Goal: Information Seeking & Learning: Learn about a topic

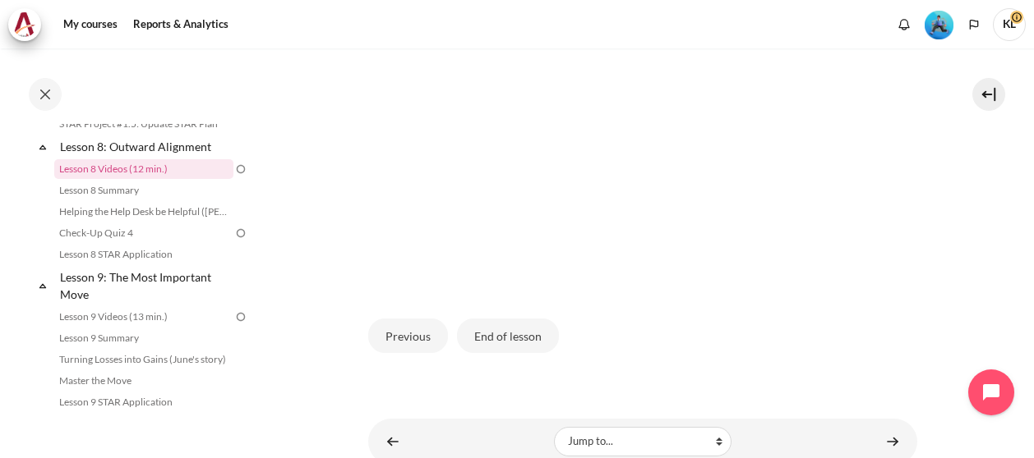
scroll to position [587, 0]
click at [506, 337] on button "End of lesson" at bounding box center [508, 335] width 102 height 35
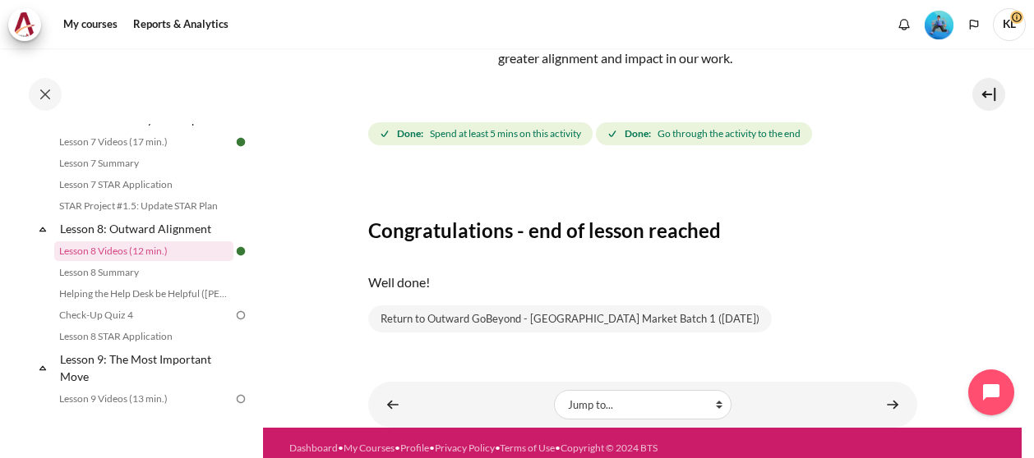
scroll to position [200, 0]
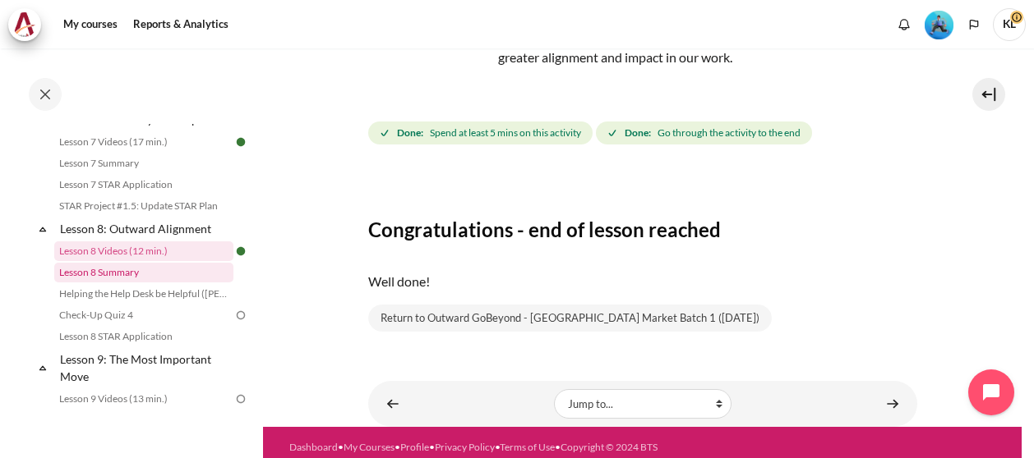
click at [184, 283] on link "Lesson 8 Summary" at bounding box center [143, 273] width 179 height 20
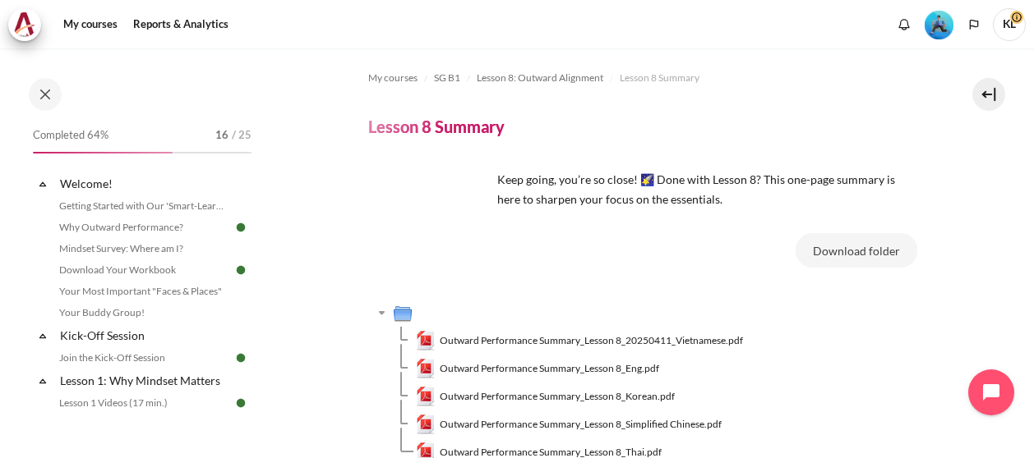
scroll to position [1167, 0]
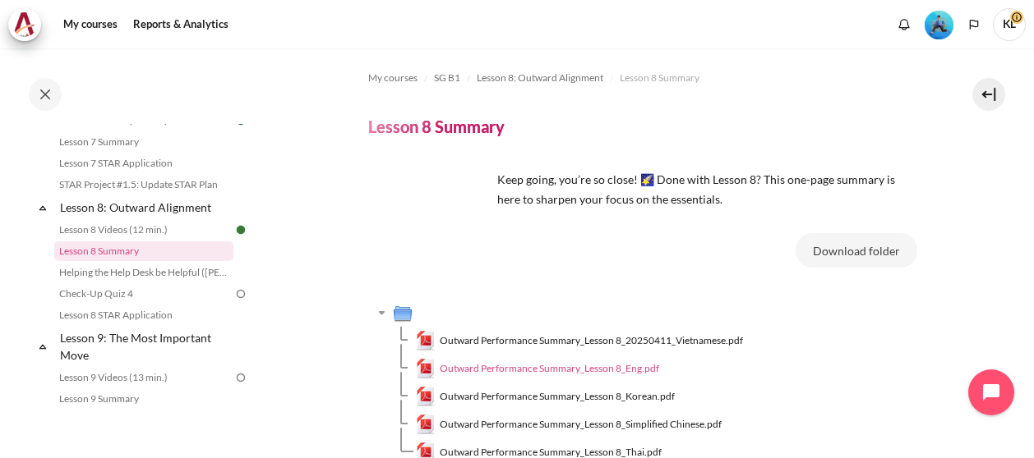
click at [636, 366] on span "Outward Performance Summary_Lesson 8_Eng.pdf" at bounding box center [549, 368] width 219 height 15
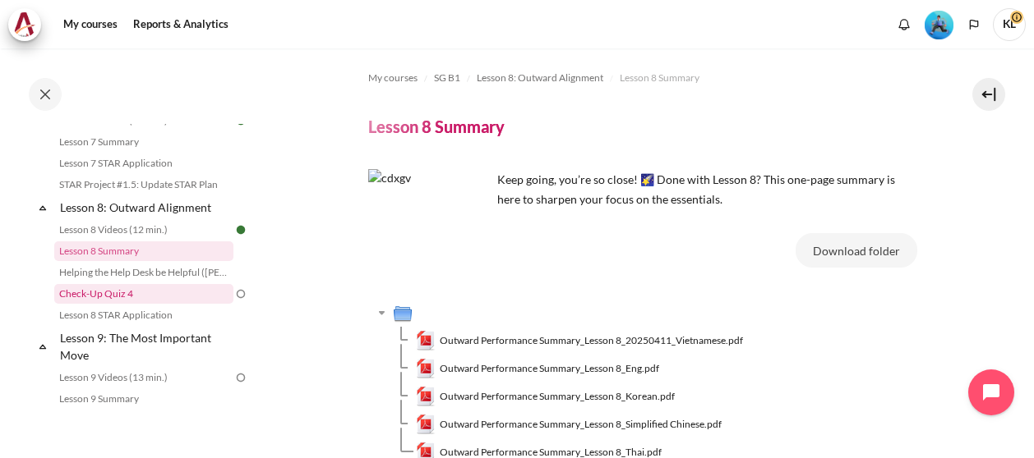
click at [118, 304] on link "Check-Up Quiz 4" at bounding box center [143, 294] width 179 height 20
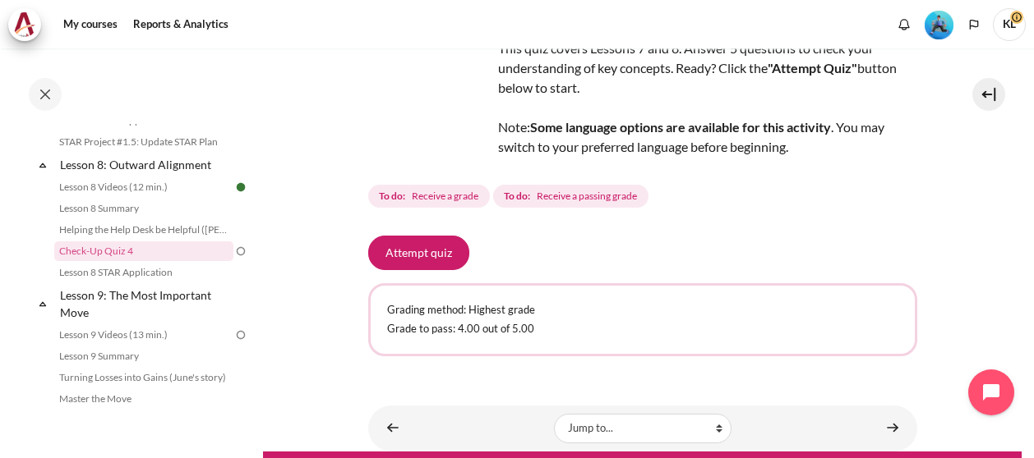
scroll to position [126, 0]
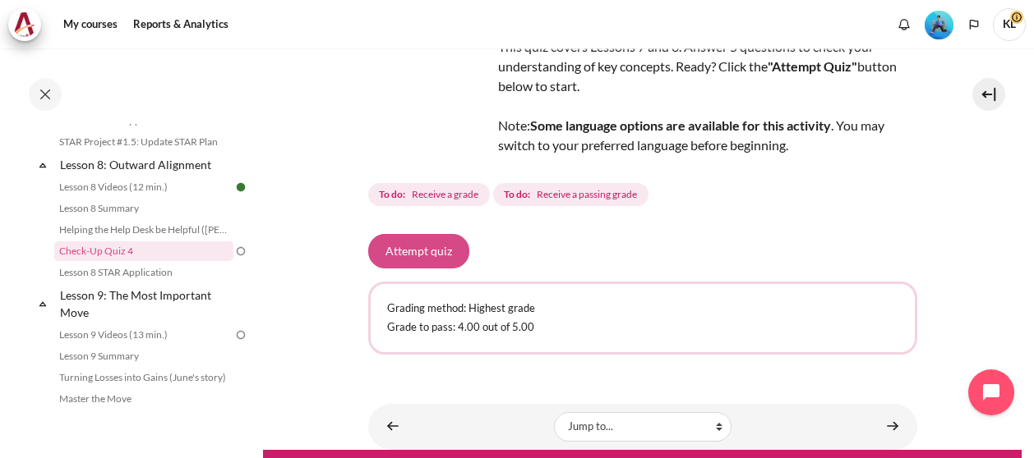
click at [441, 249] on button "Attempt quiz" at bounding box center [418, 251] width 101 height 35
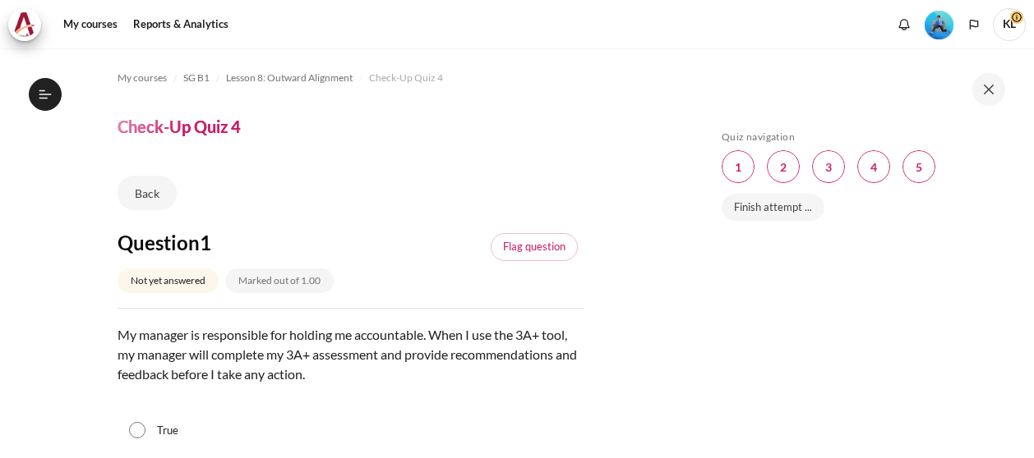
scroll to position [1210, 0]
